Goal: Transaction & Acquisition: Purchase product/service

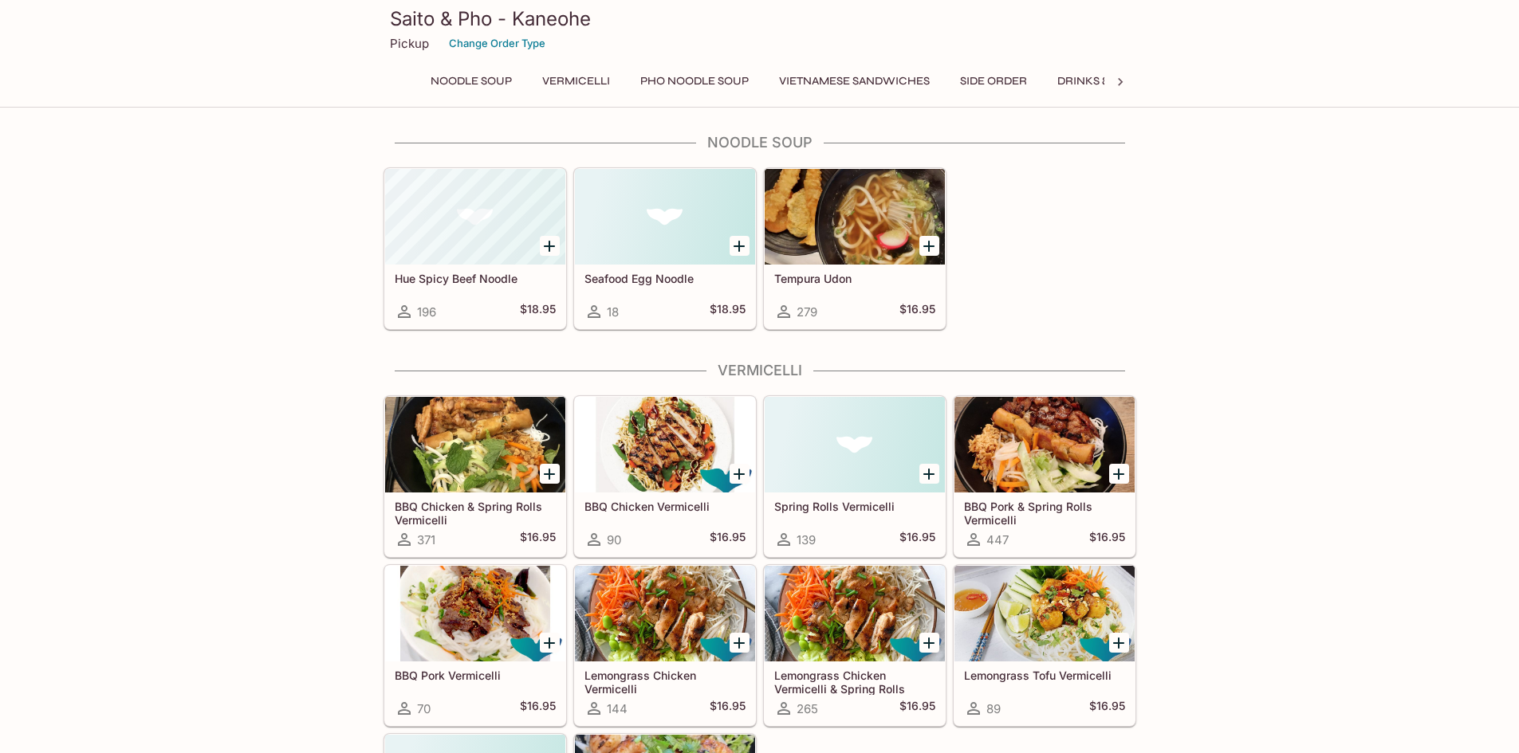
click at [857, 507] on h5 "Spring Rolls Vermicelli" at bounding box center [854, 507] width 161 height 14
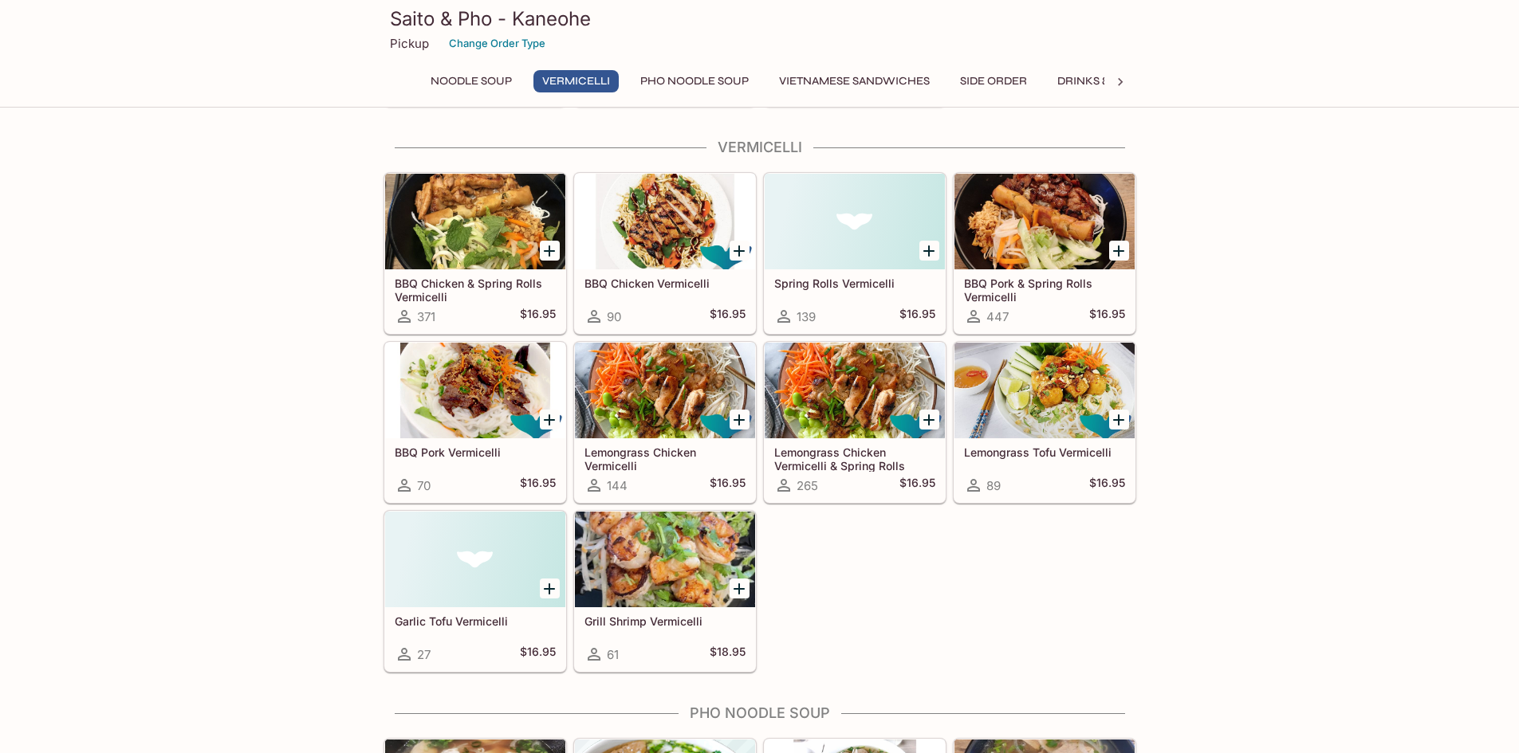
scroll to position [239, 0]
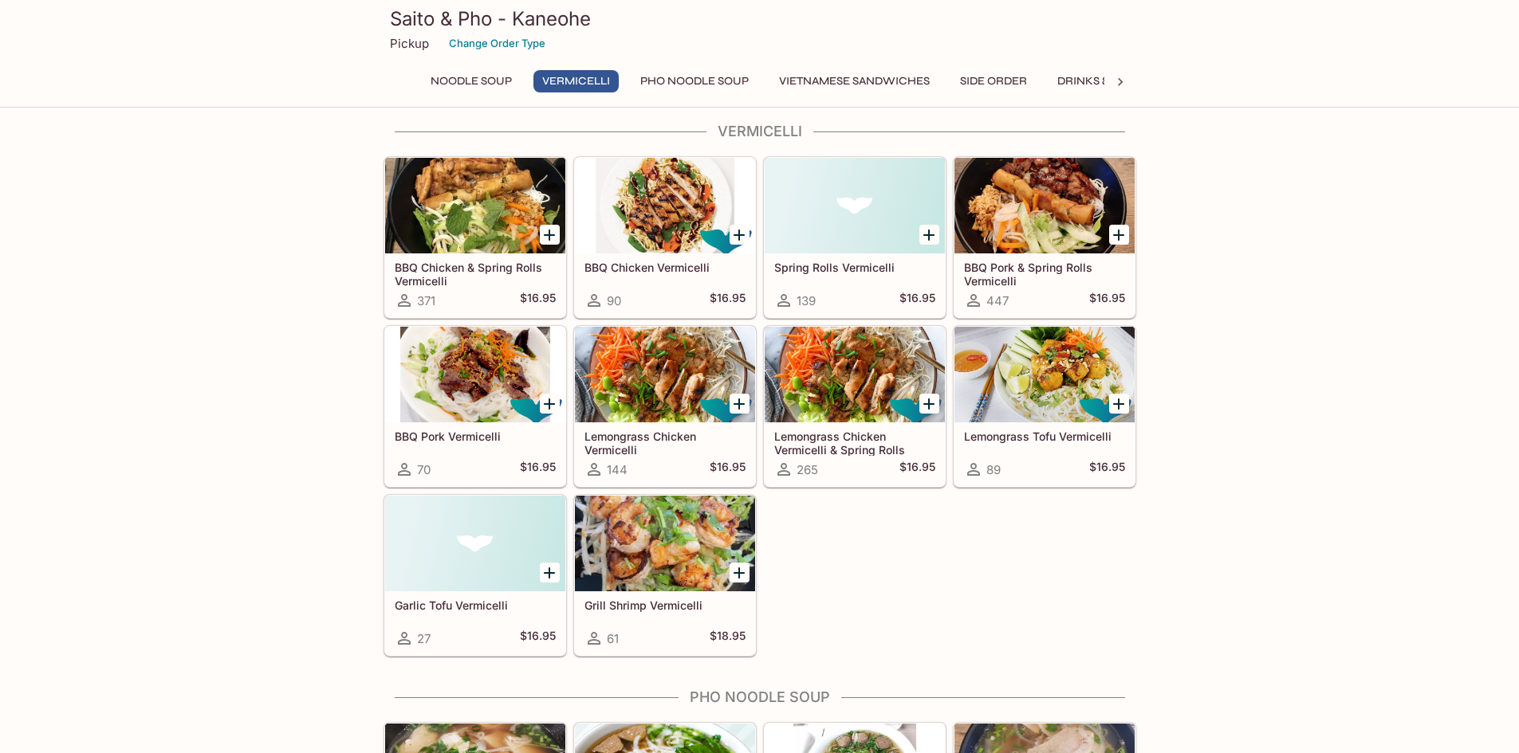
click at [1047, 390] on div at bounding box center [1044, 375] width 180 height 96
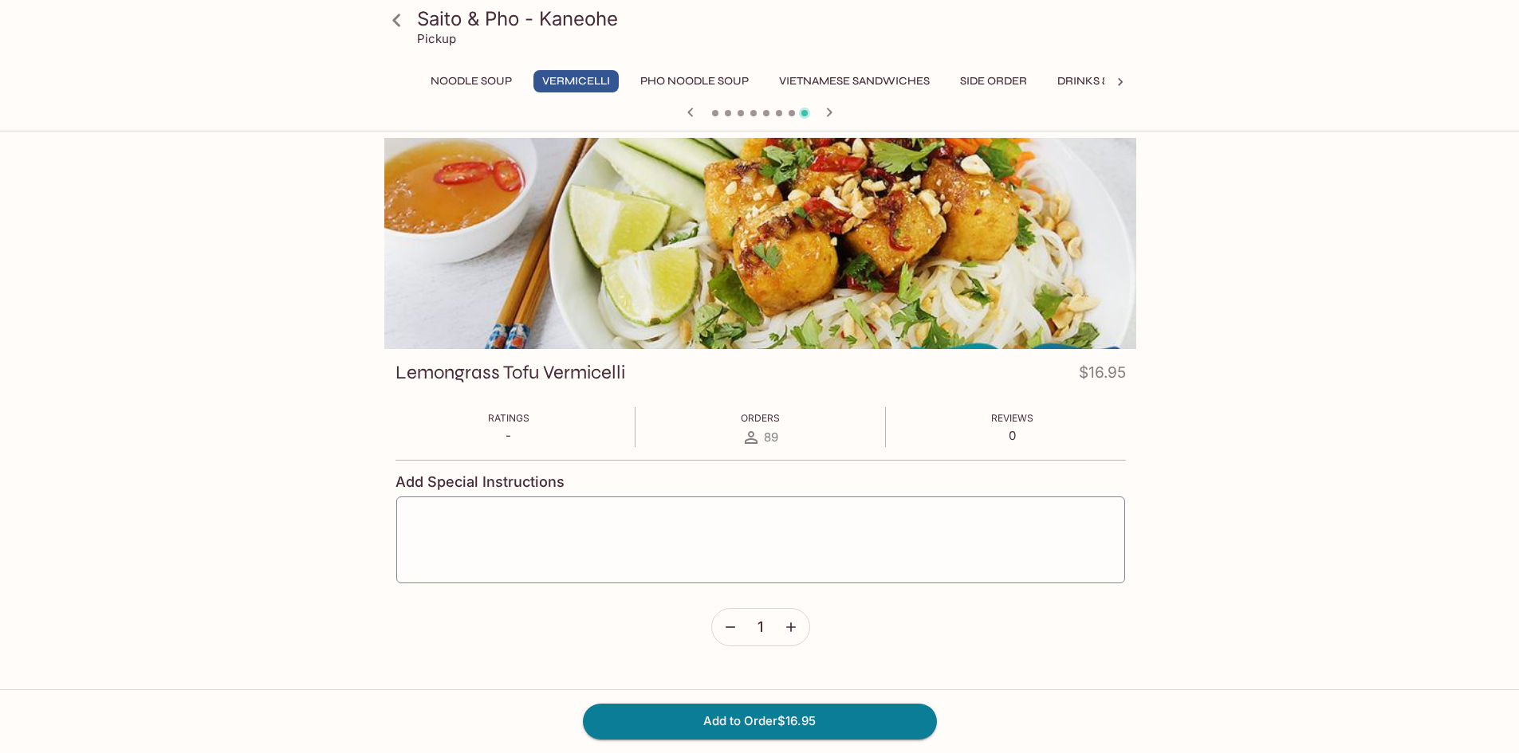
click at [623, 381] on h3 "Lemongrass Tofu Vermicelli" at bounding box center [510, 372] width 230 height 25
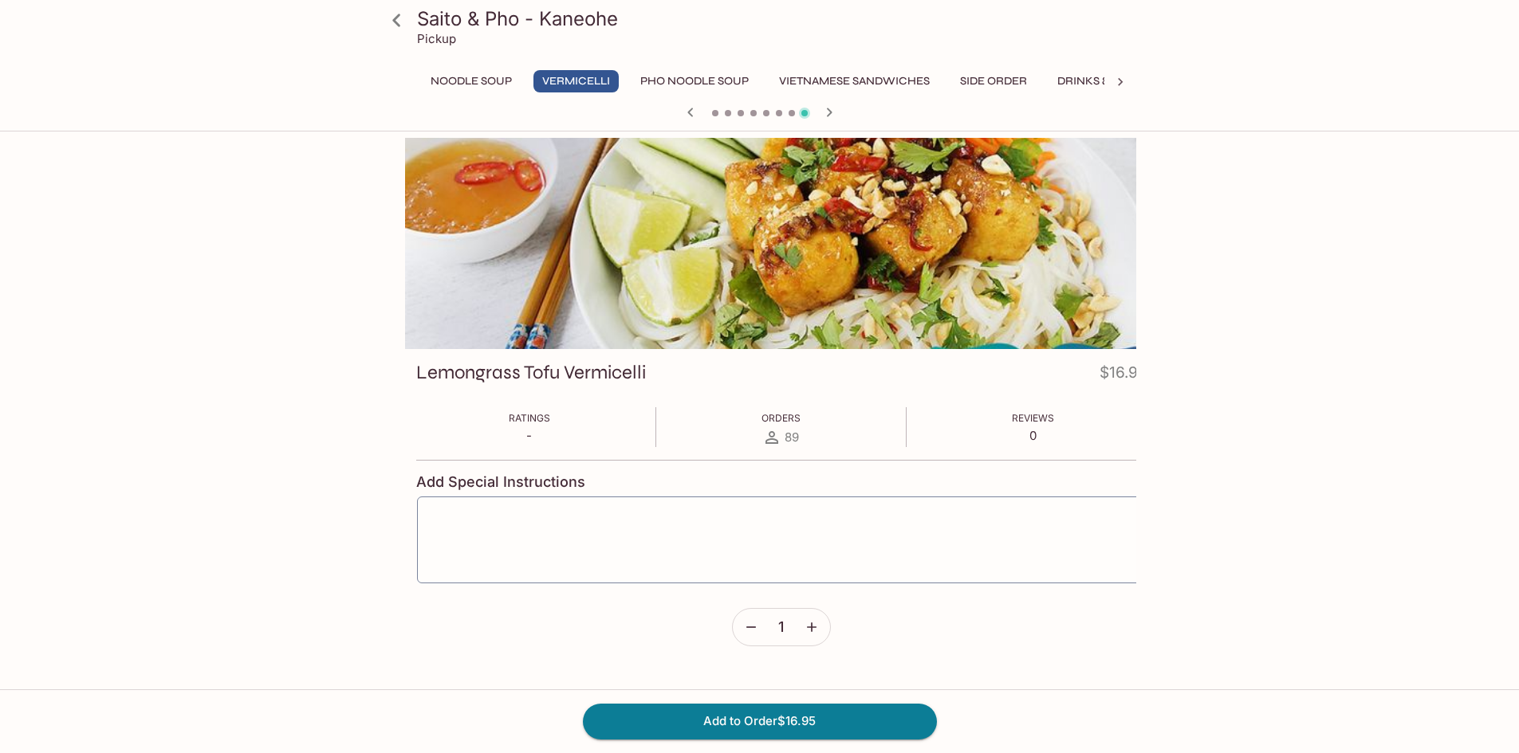
click at [698, 396] on div "Lemongrass Tofu Vermicelli $16.95 Ratings - Orders 89 Reviews 0 Add Special Ins…" at bounding box center [781, 509] width 753 height 320
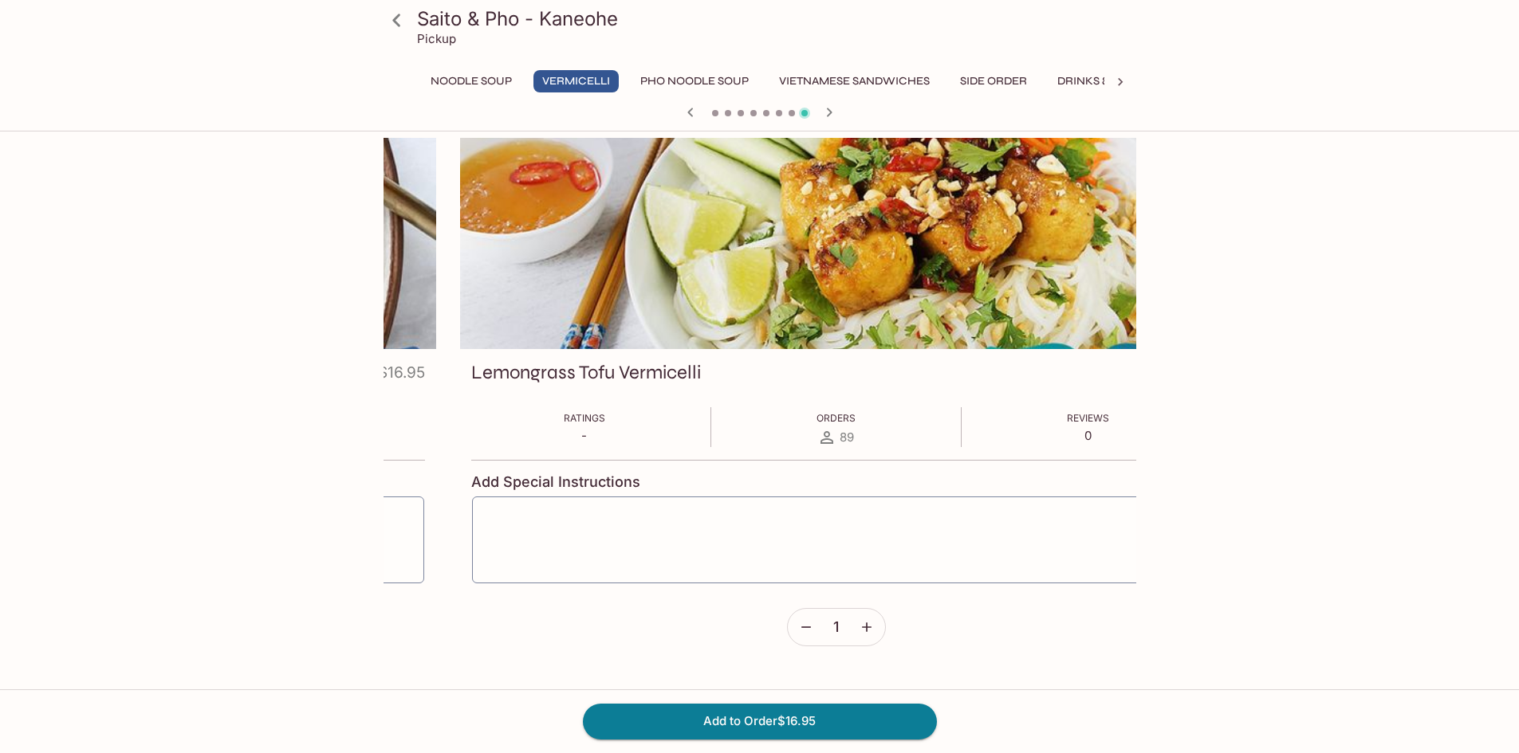
click at [471, 381] on h3 "Lemongrass Tofu Vermicelli" at bounding box center [586, 372] width 230 height 25
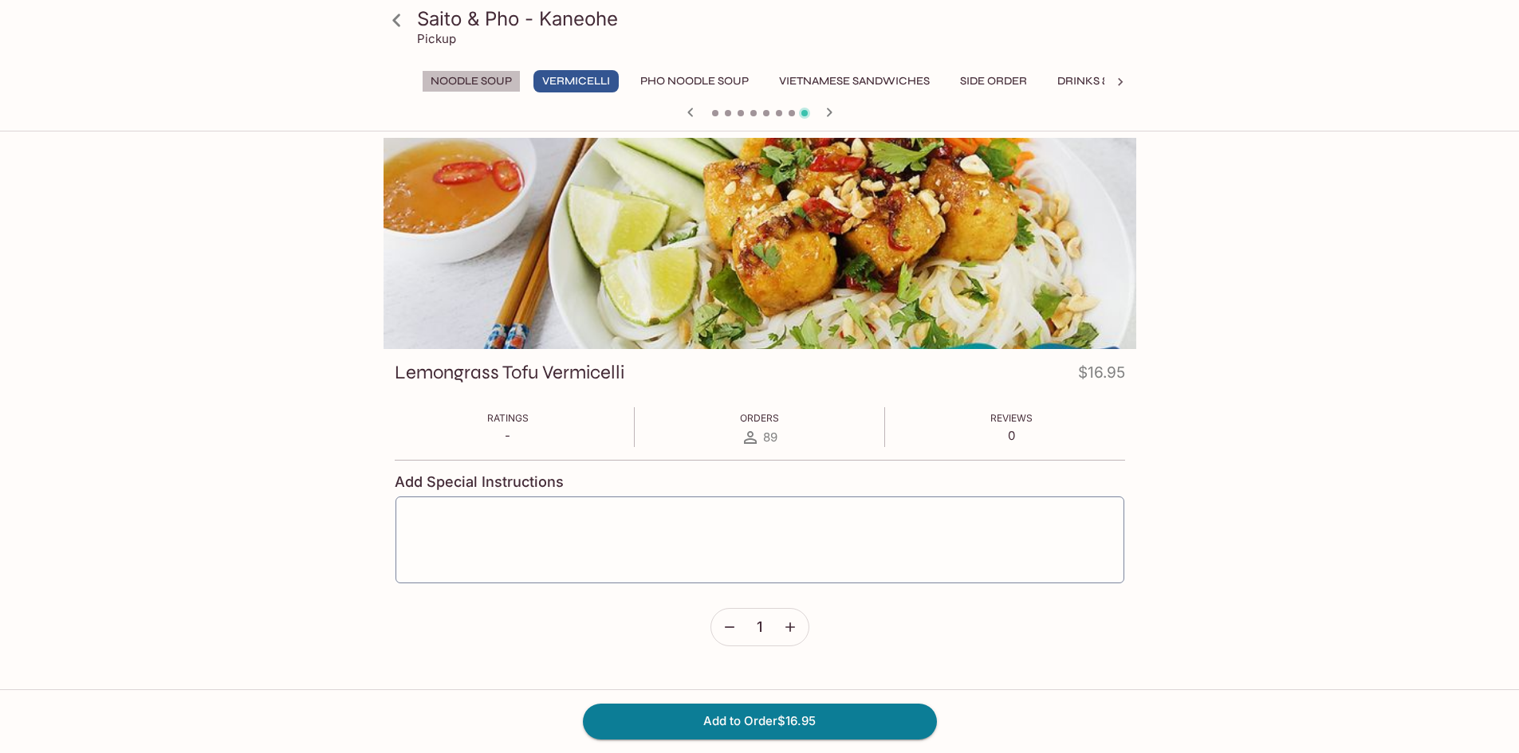
click at [474, 76] on button "Noodle Soup" at bounding box center [471, 81] width 99 height 22
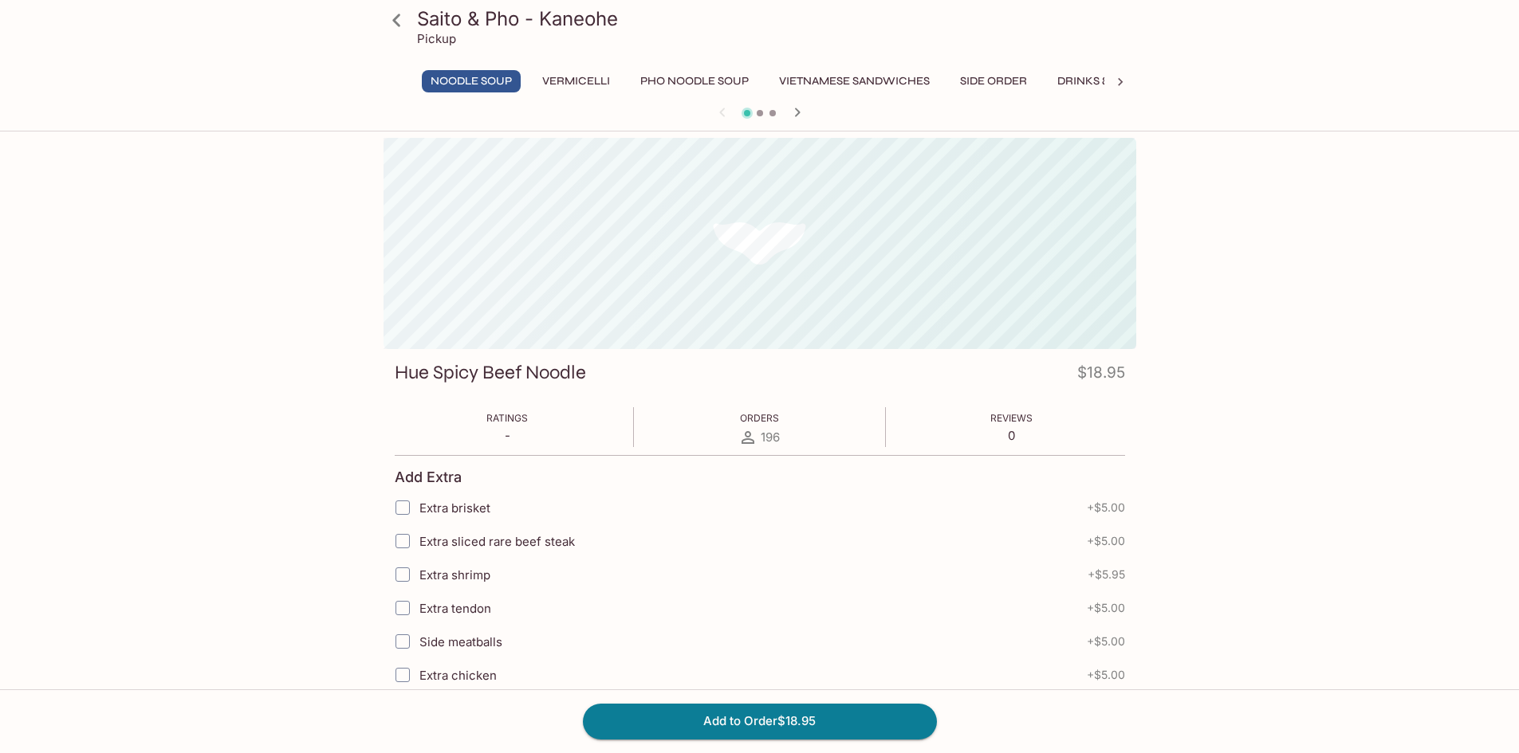
click at [576, 78] on button "Vermicelli" at bounding box center [575, 81] width 85 height 22
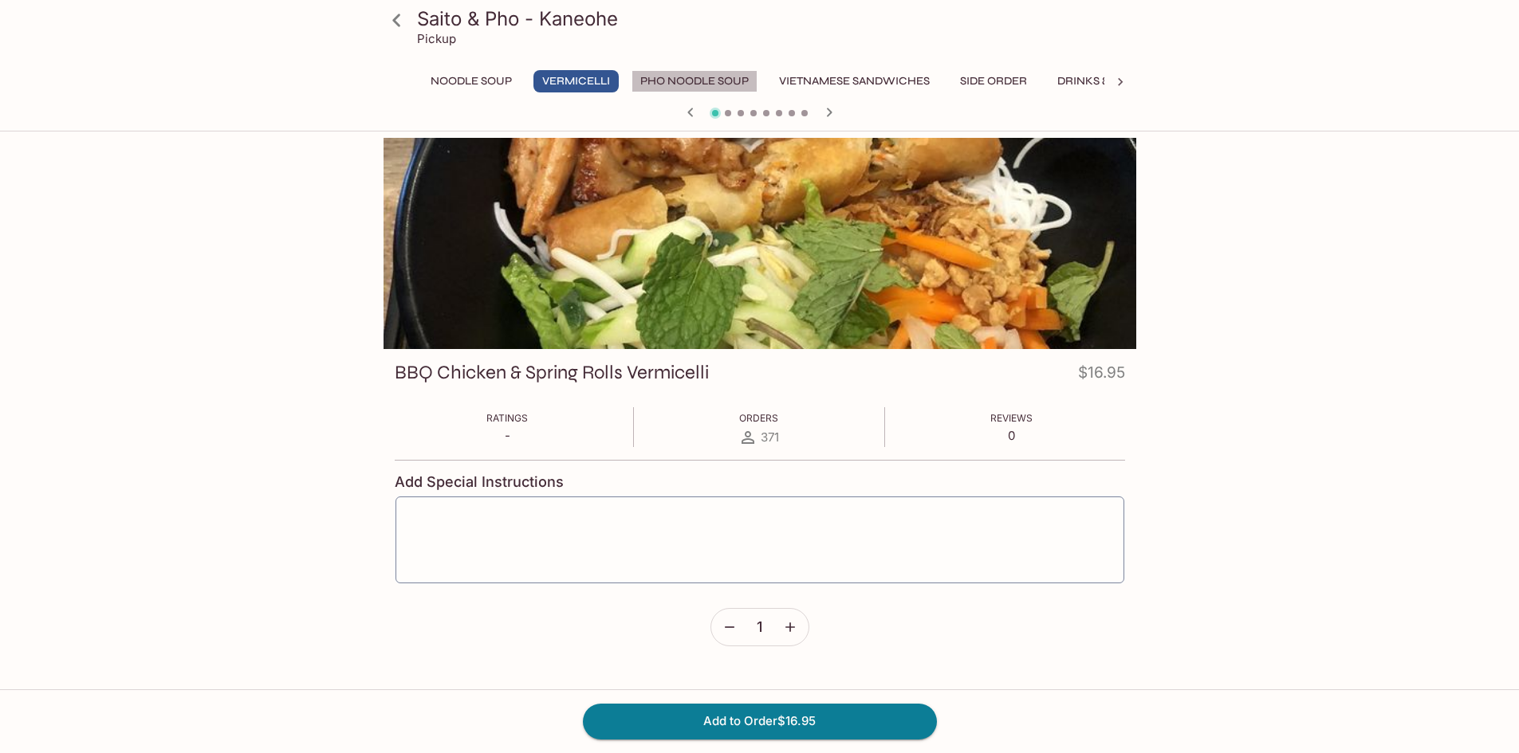
click at [701, 74] on button "Pho Noodle Soup" at bounding box center [694, 81] width 126 height 22
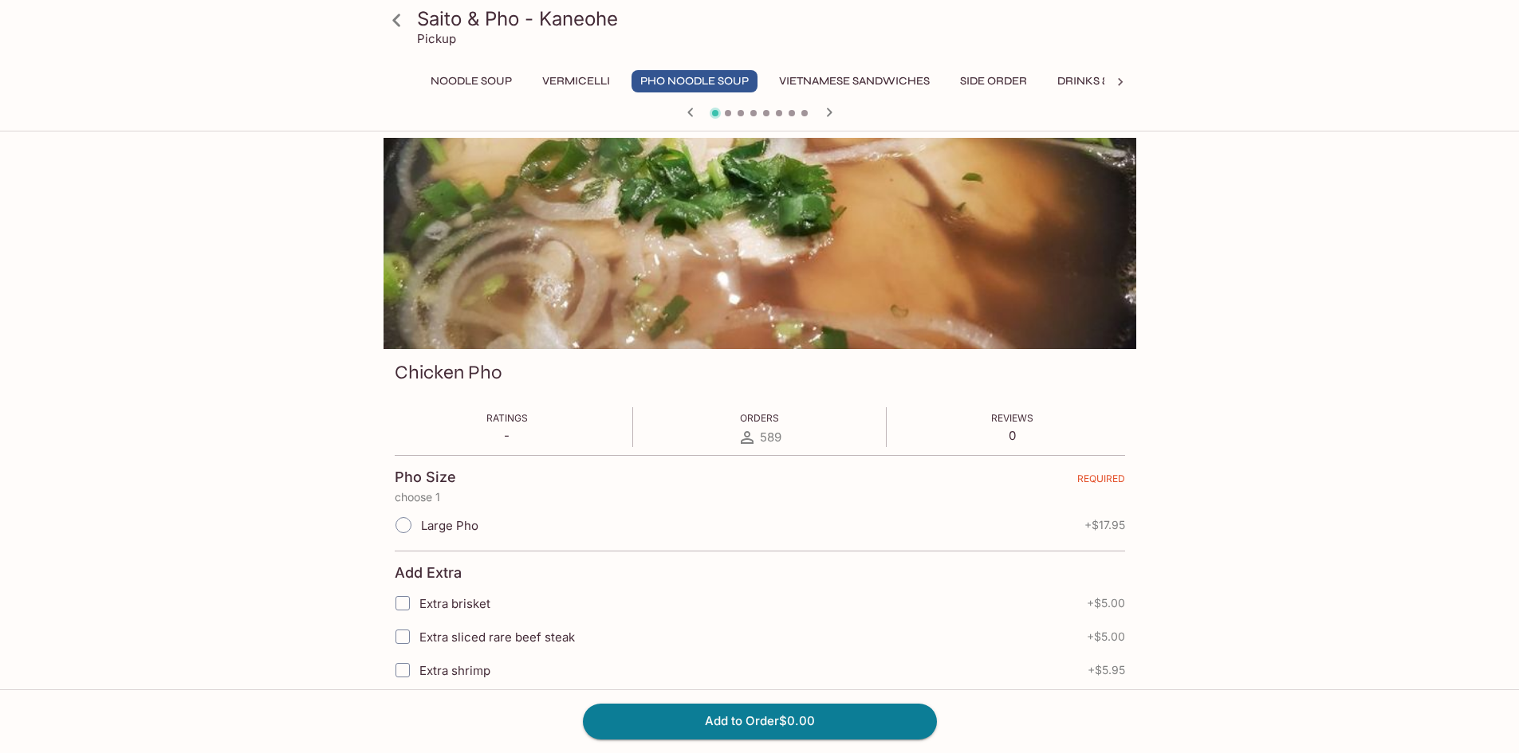
scroll to position [80, 0]
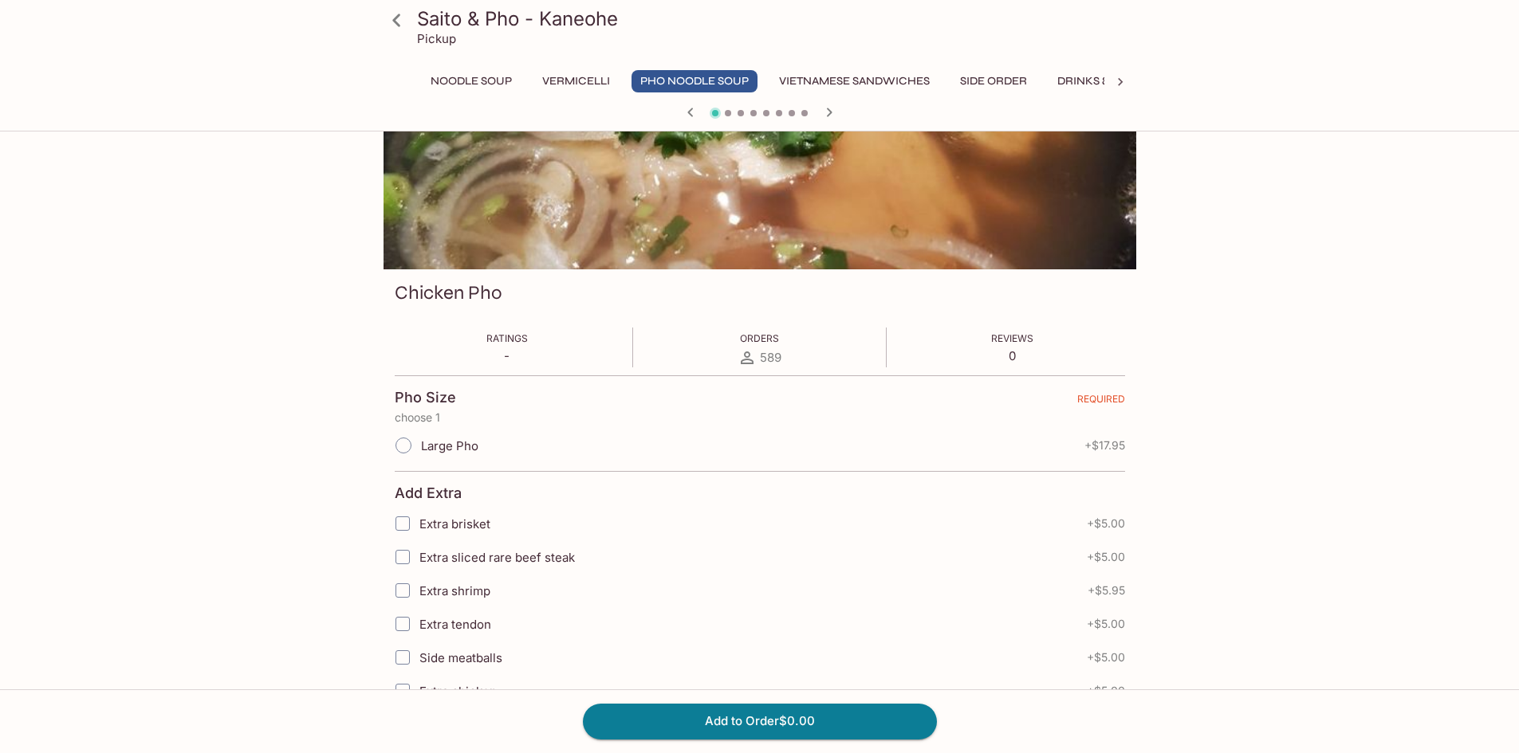
click at [992, 82] on button "Side Order" at bounding box center [993, 81] width 85 height 22
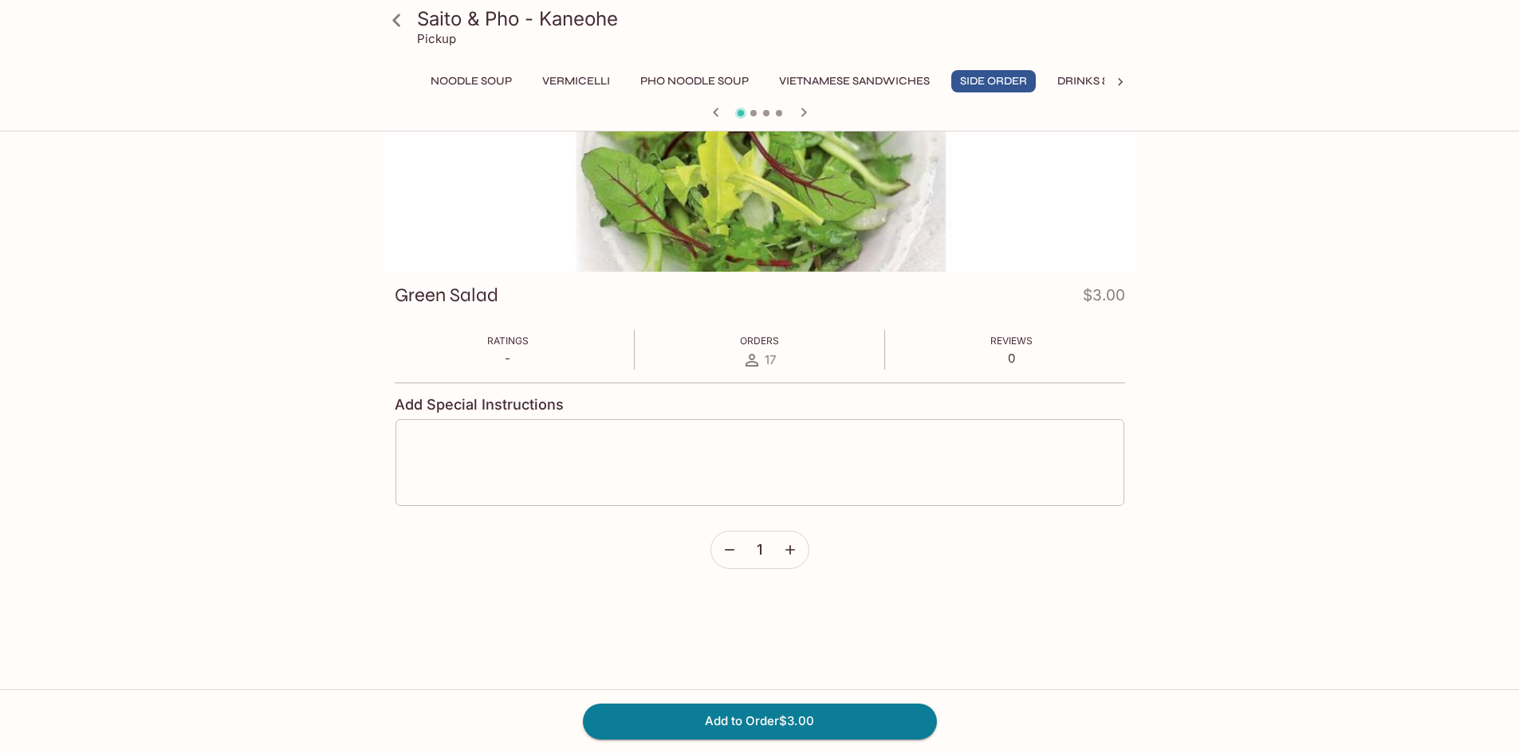
scroll to position [0, 0]
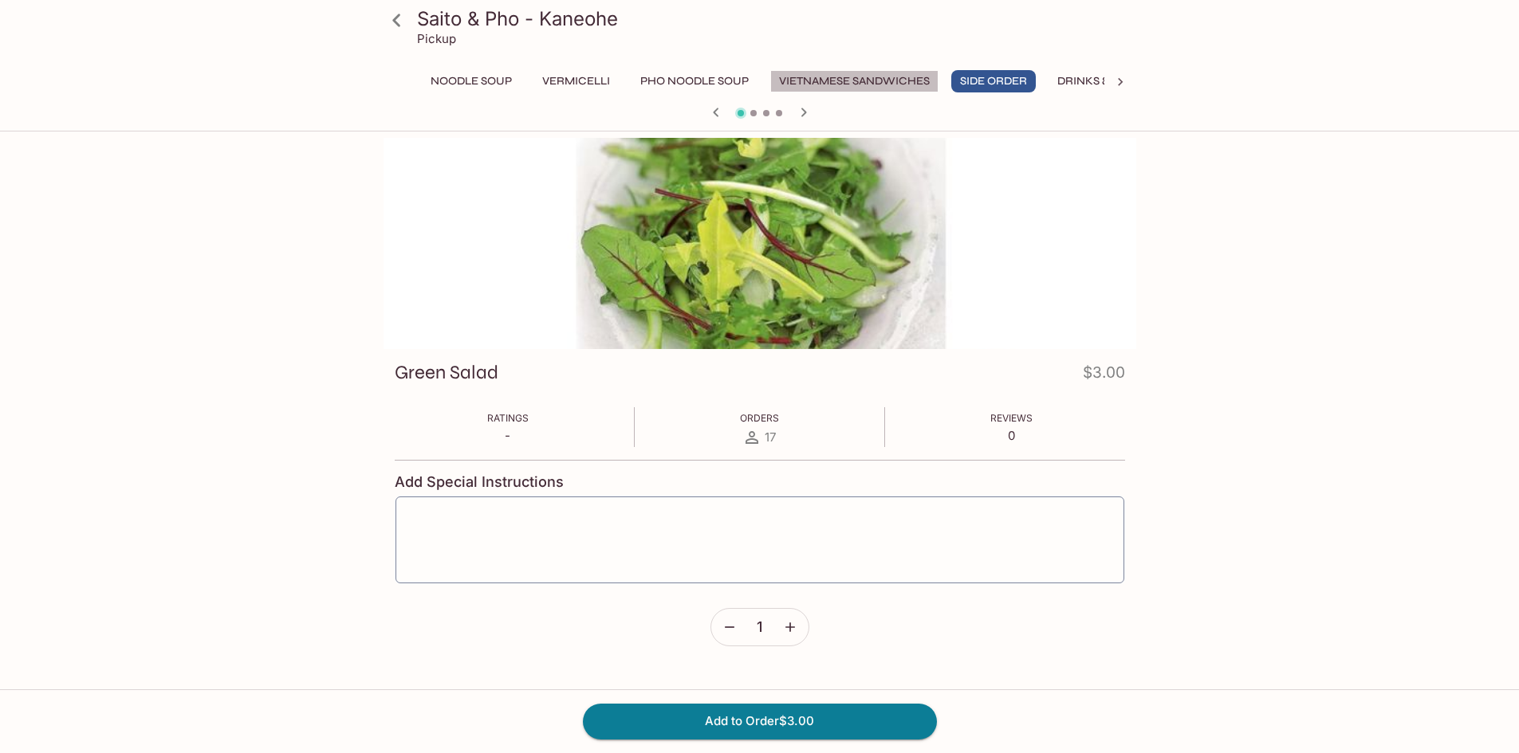
click at [853, 83] on button "Vietnamese Sandwiches" at bounding box center [854, 81] width 168 height 22
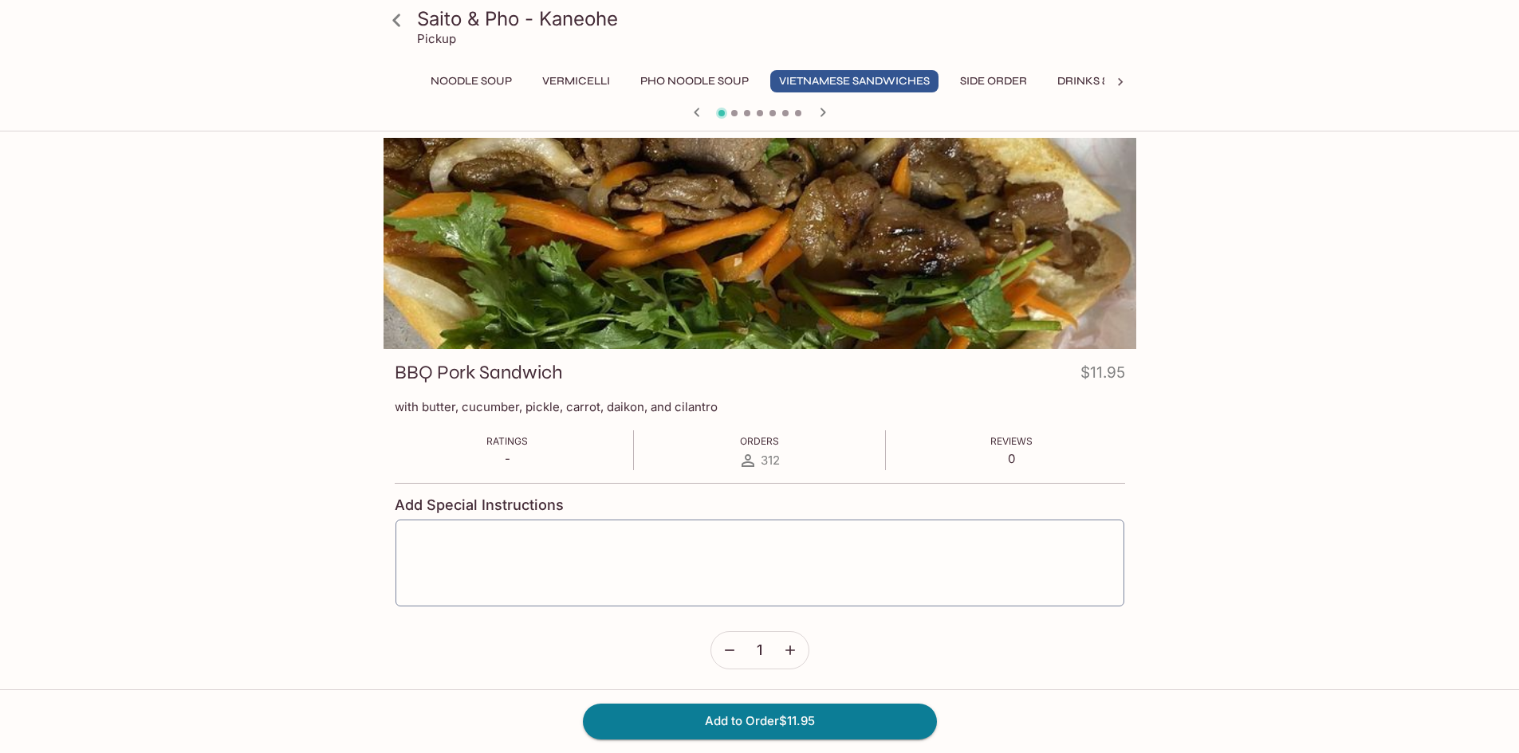
click at [694, 80] on button "Pho Noodle Soup" at bounding box center [694, 81] width 126 height 22
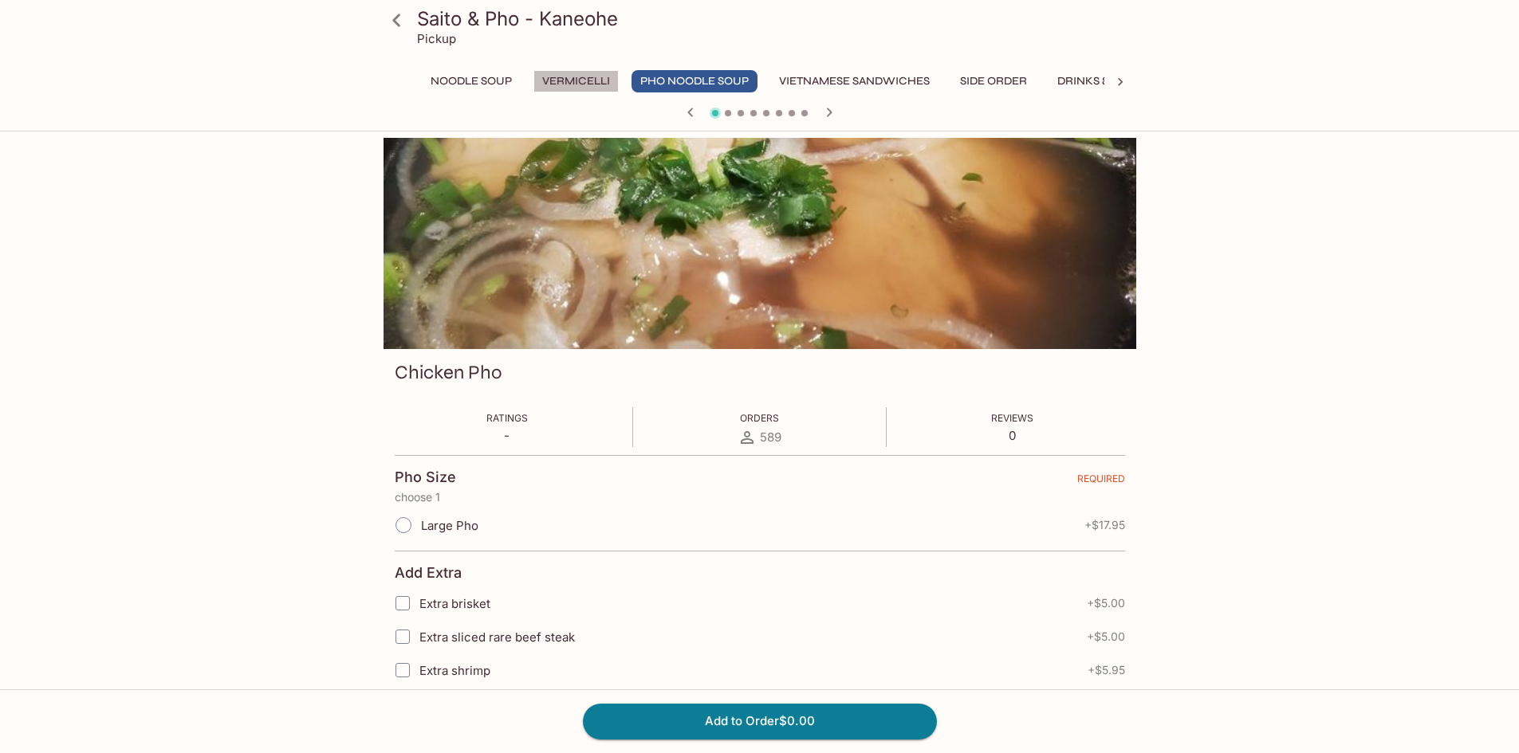
click at [586, 80] on button "Vermicelli" at bounding box center [575, 81] width 85 height 22
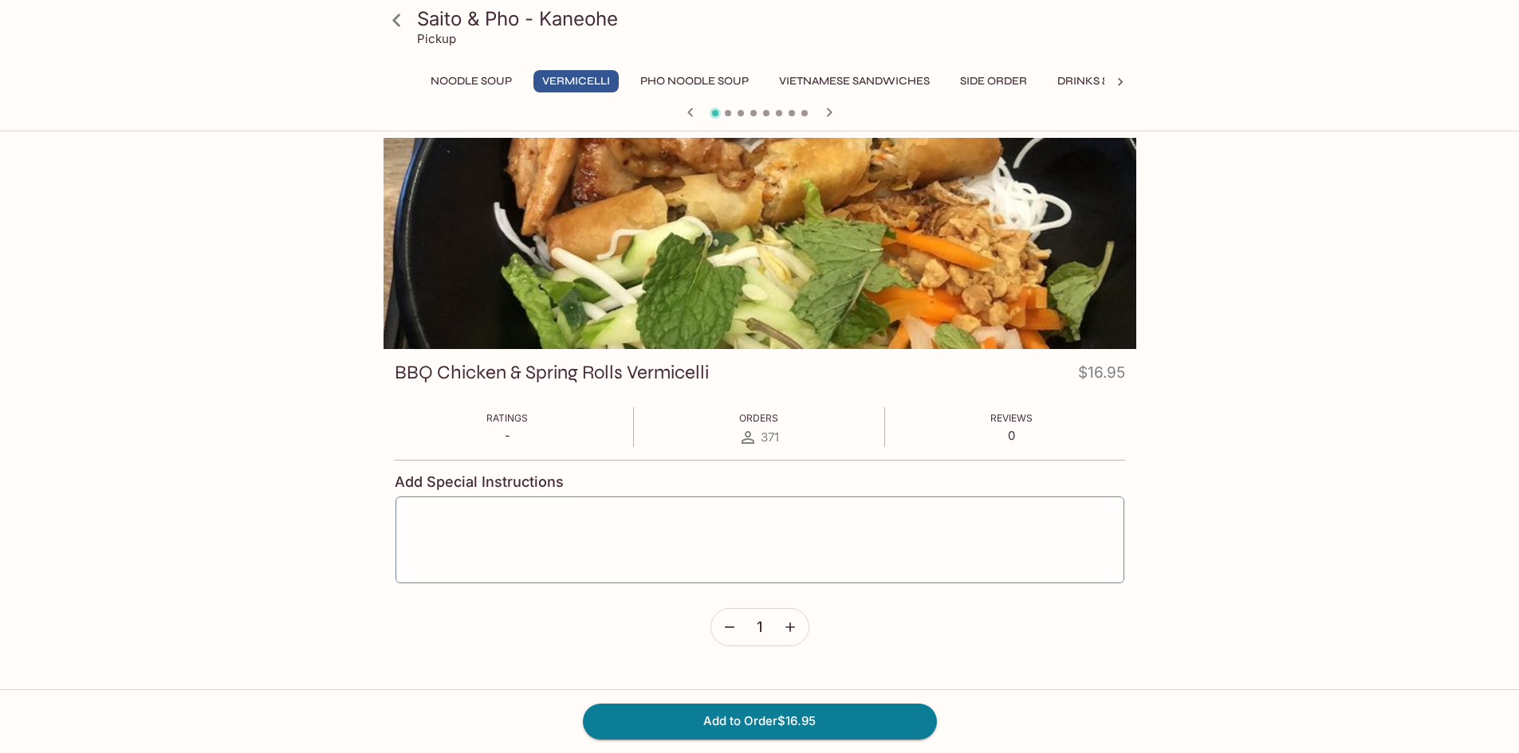
click at [453, 82] on button "Noodle Soup" at bounding box center [471, 81] width 99 height 22
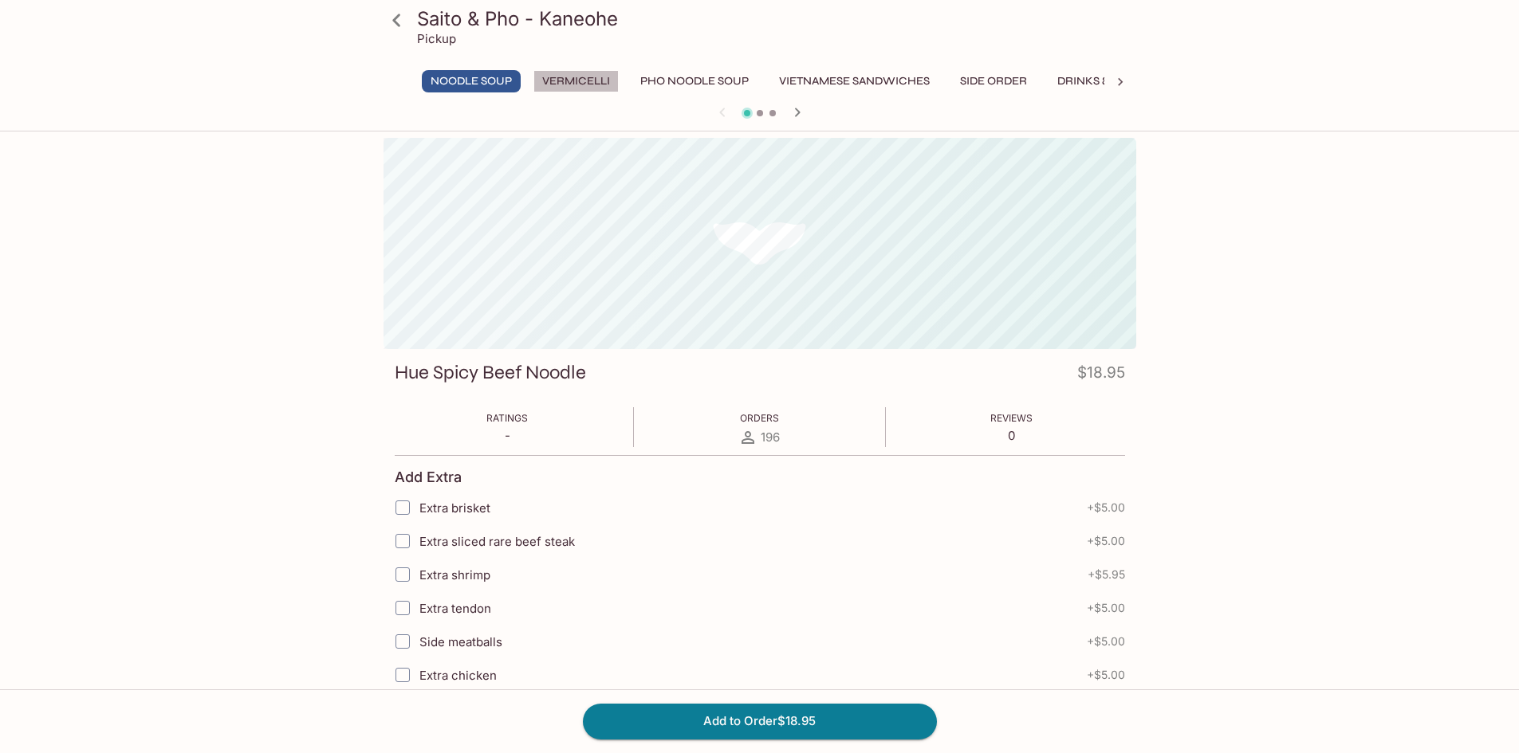
click at [592, 79] on button "Vermicelli" at bounding box center [575, 81] width 85 height 22
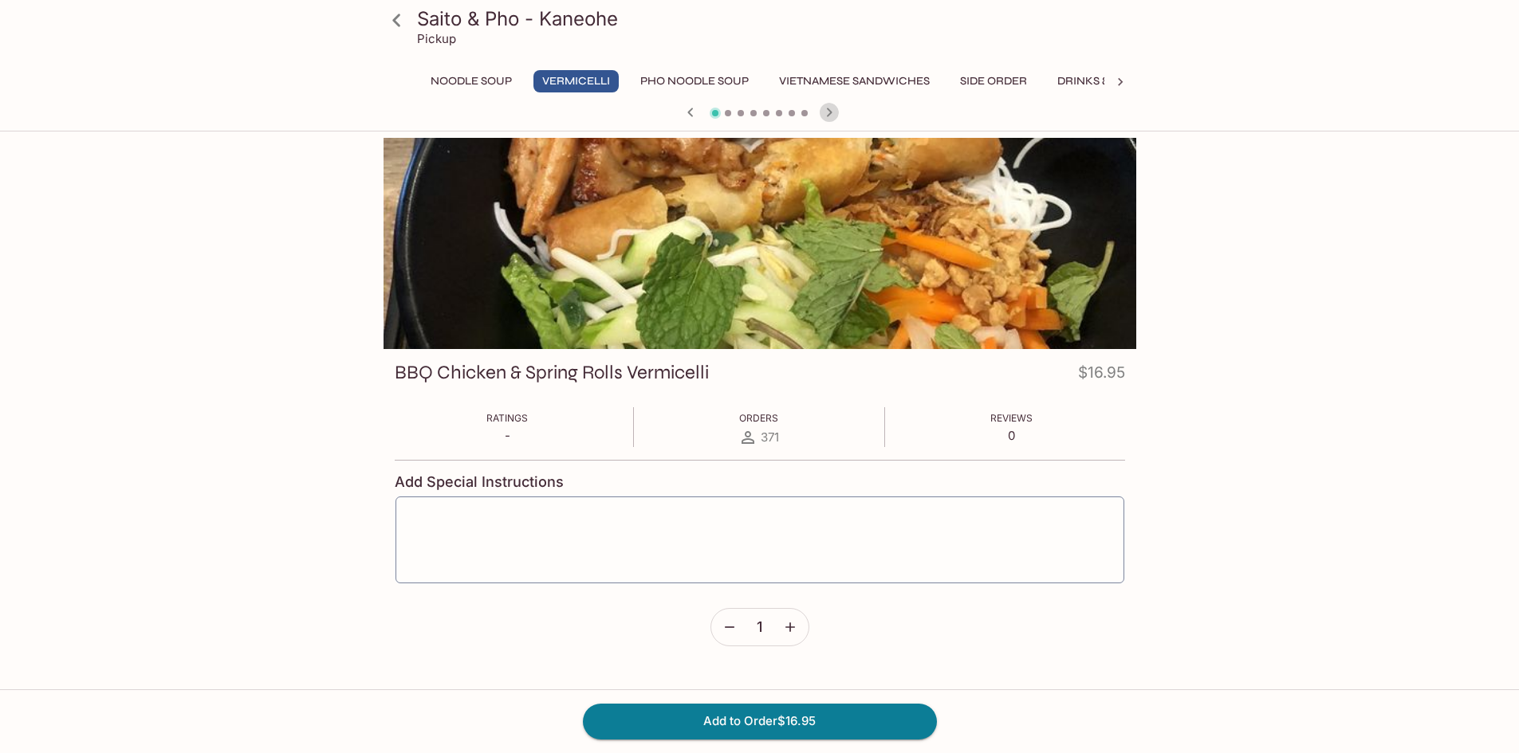
click at [827, 110] on icon "button" at bounding box center [829, 112] width 19 height 19
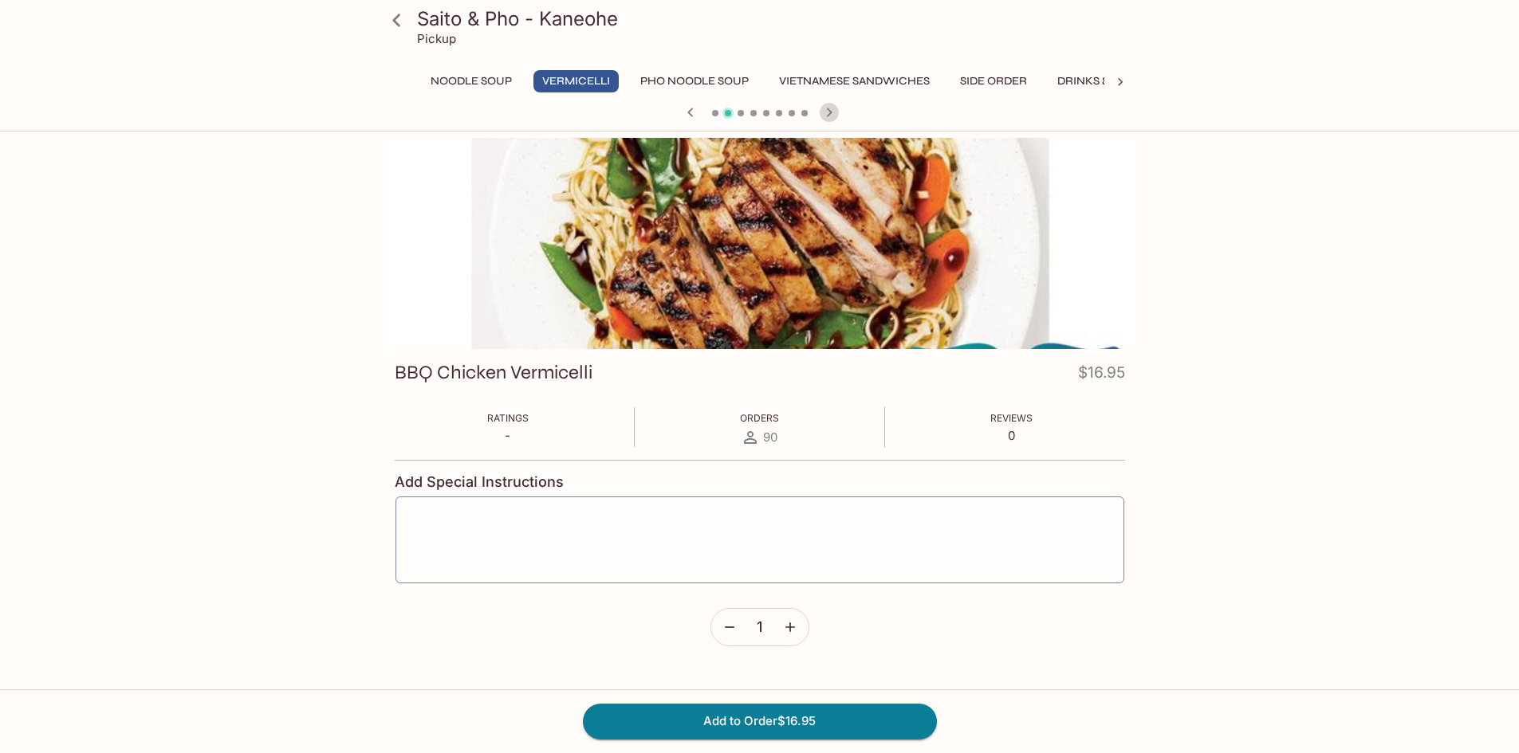
click at [827, 110] on icon "button" at bounding box center [829, 112] width 19 height 19
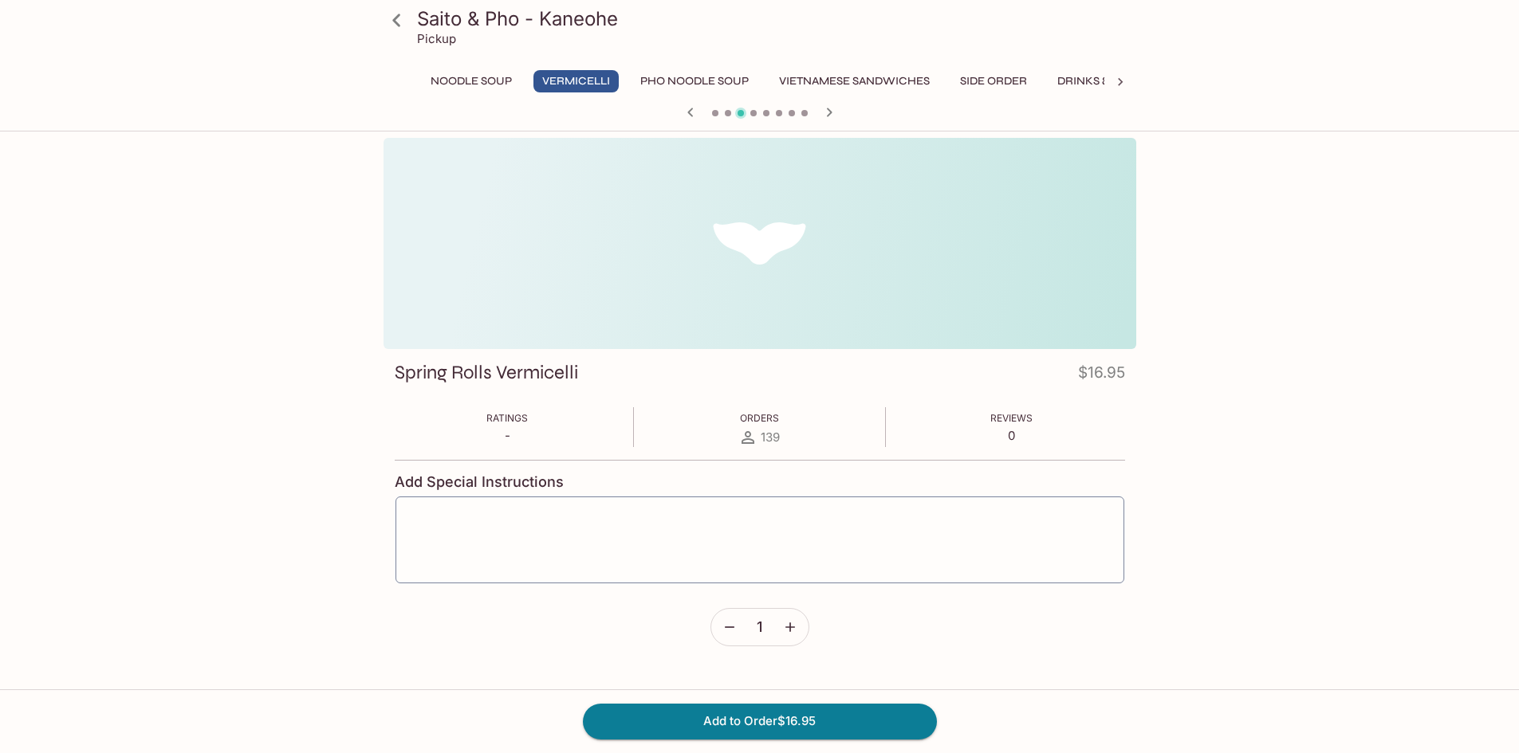
click at [827, 110] on icon "button" at bounding box center [829, 112] width 19 height 19
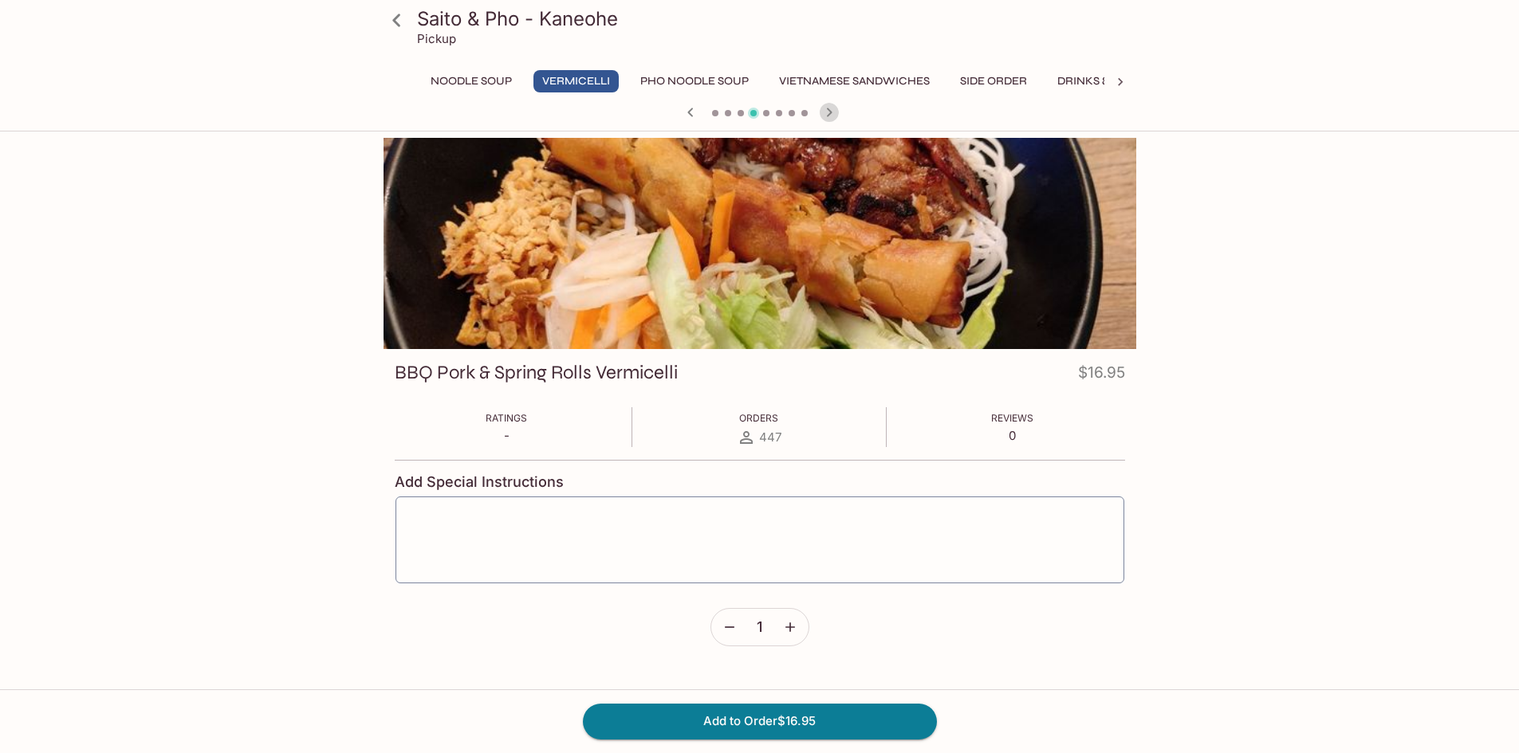
click at [827, 110] on icon "button" at bounding box center [829, 112] width 19 height 19
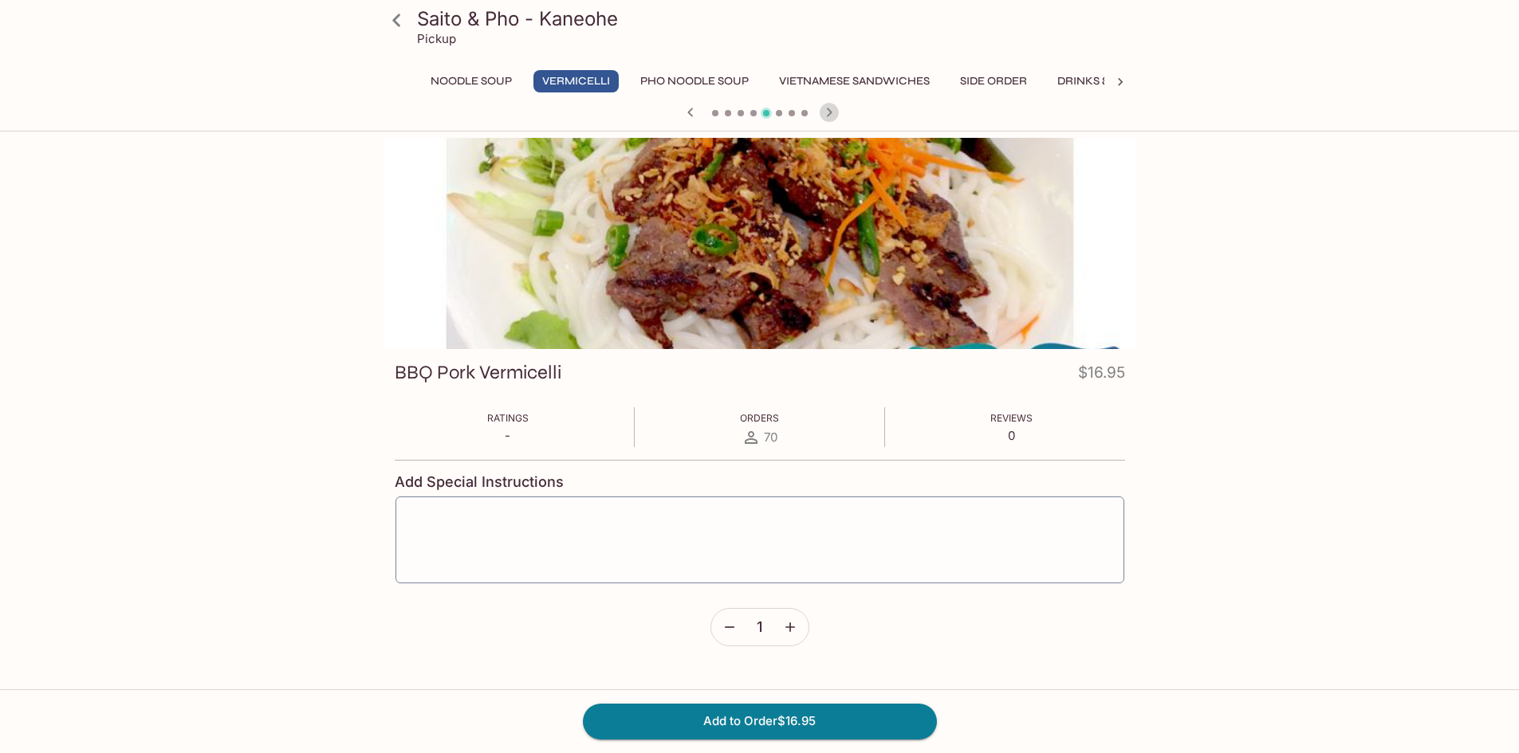
click at [827, 110] on icon "button" at bounding box center [829, 112] width 19 height 19
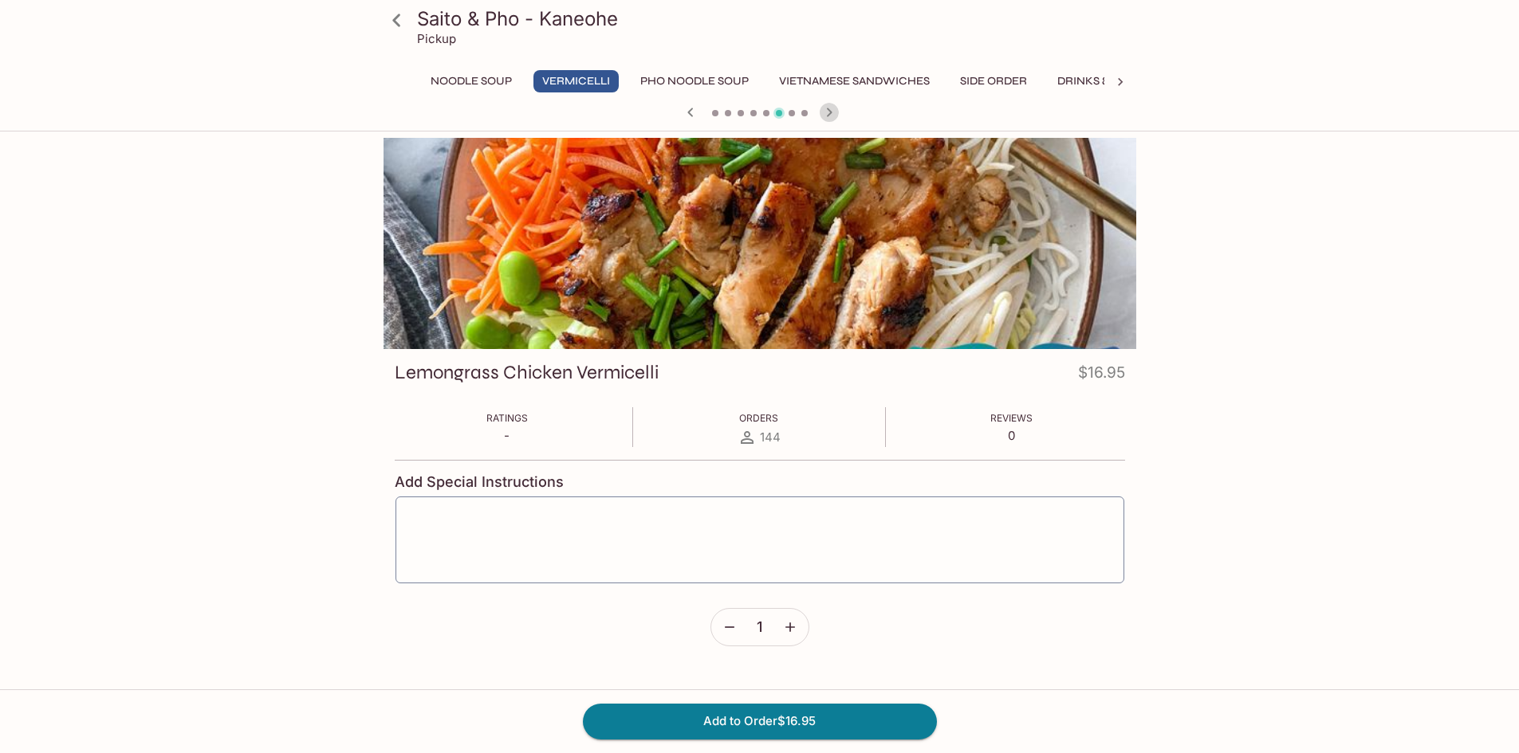
click at [827, 110] on icon "button" at bounding box center [829, 112] width 19 height 19
